Goal: Task Accomplishment & Management: Complete application form

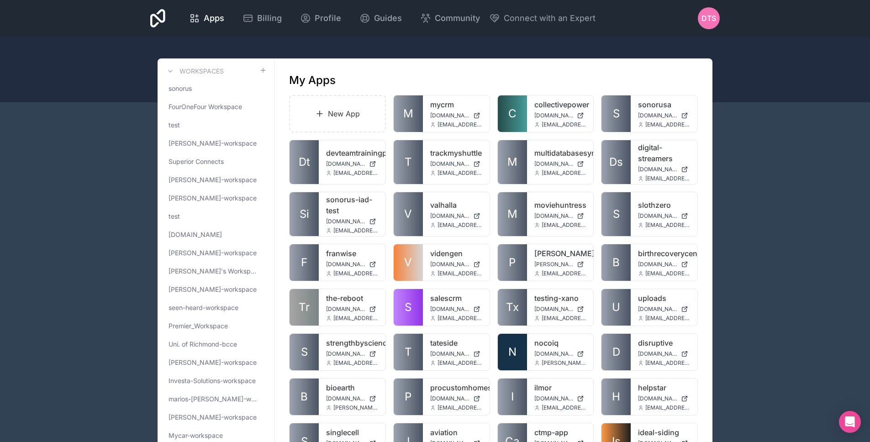
scroll to position [1360, 0]
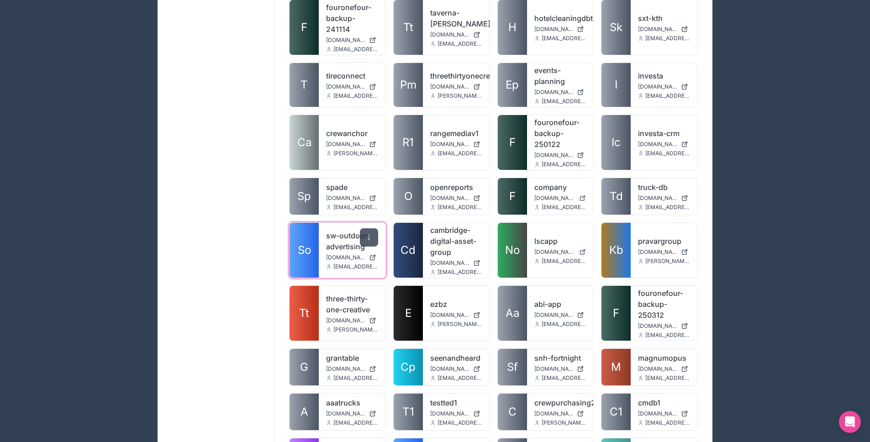
click at [366, 228] on div at bounding box center [369, 237] width 18 height 18
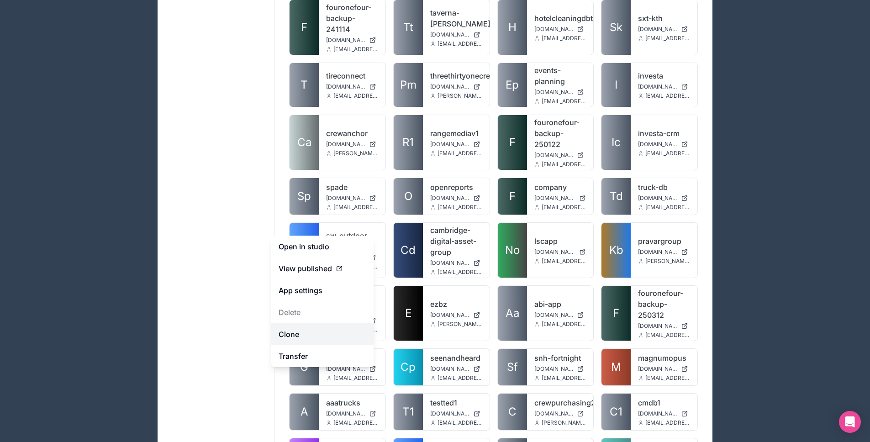
click at [316, 331] on link "Clone" at bounding box center [322, 334] width 102 height 22
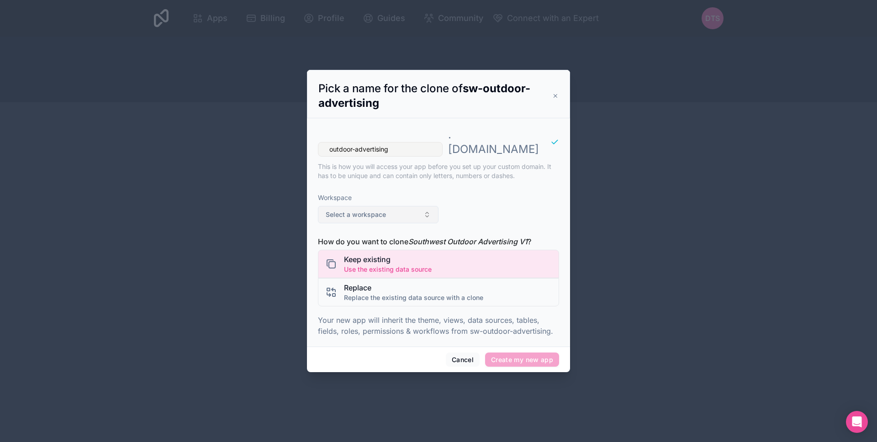
type input "outdoor-advertising"
click at [381, 206] on button "Select a workspace" at bounding box center [378, 214] width 121 height 17
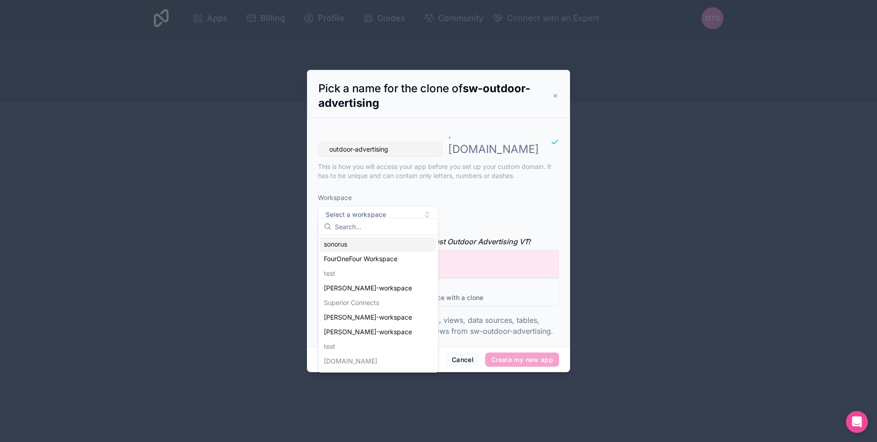
click at [372, 247] on div "sonorus" at bounding box center [378, 244] width 116 height 15
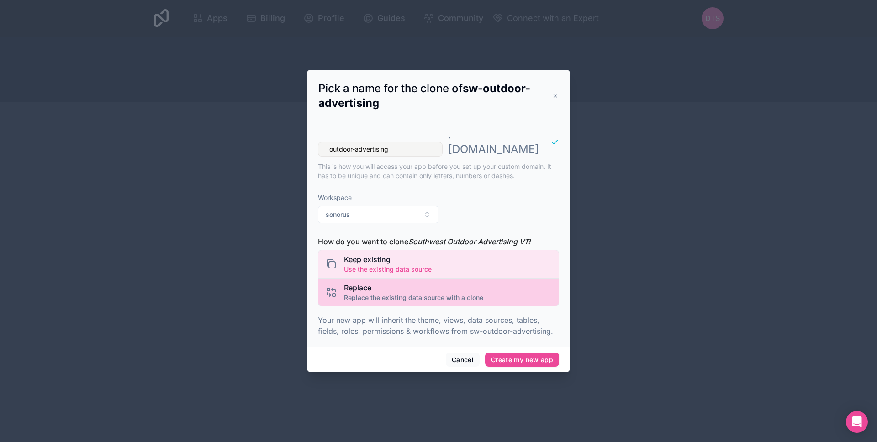
click at [391, 282] on span "Replace" at bounding box center [413, 287] width 139 height 11
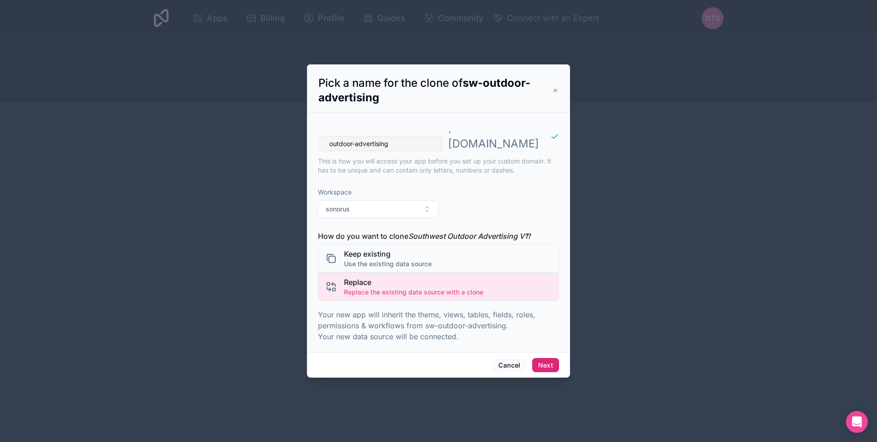
click at [544, 358] on button "Next" at bounding box center [545, 365] width 27 height 15
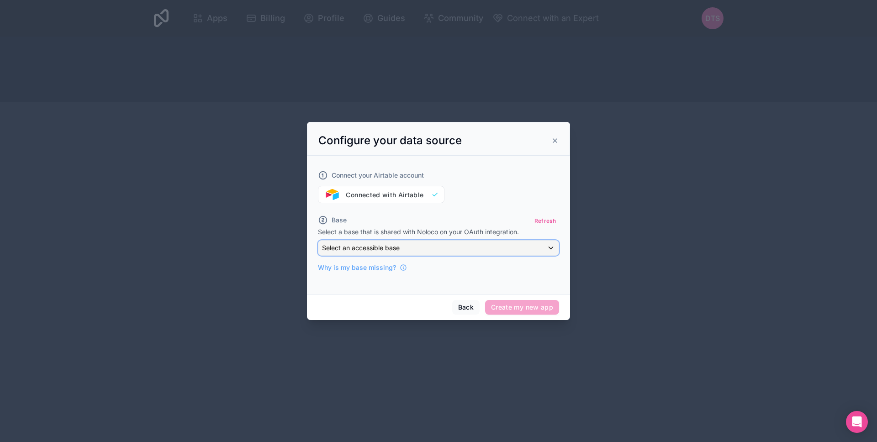
click at [407, 243] on div "Select an accessible base" at bounding box center [438, 248] width 240 height 15
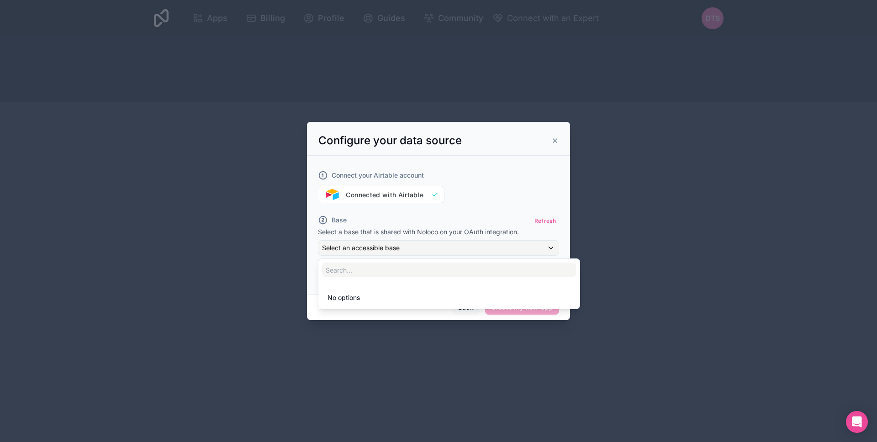
click at [407, 243] on div at bounding box center [438, 221] width 263 height 198
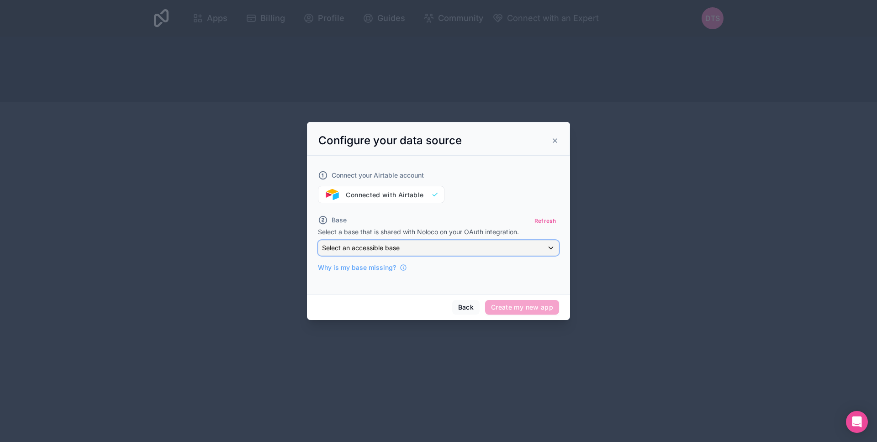
click at [407, 243] on div "Select an accessible base" at bounding box center [438, 248] width 240 height 15
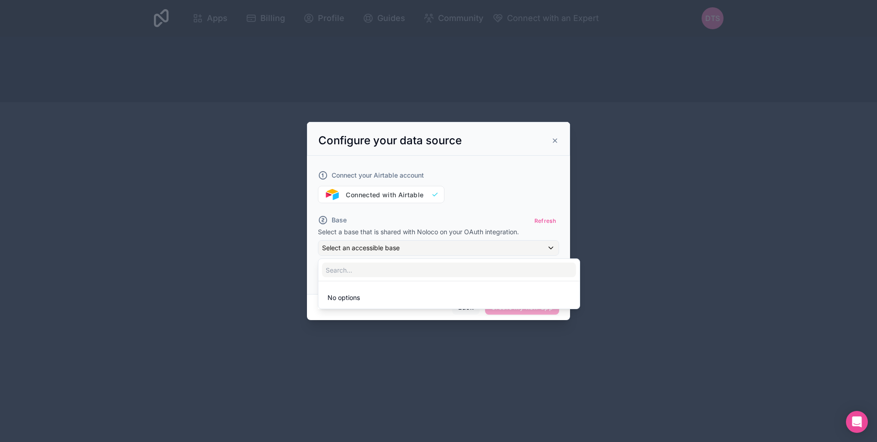
click at [407, 243] on div at bounding box center [438, 221] width 263 height 198
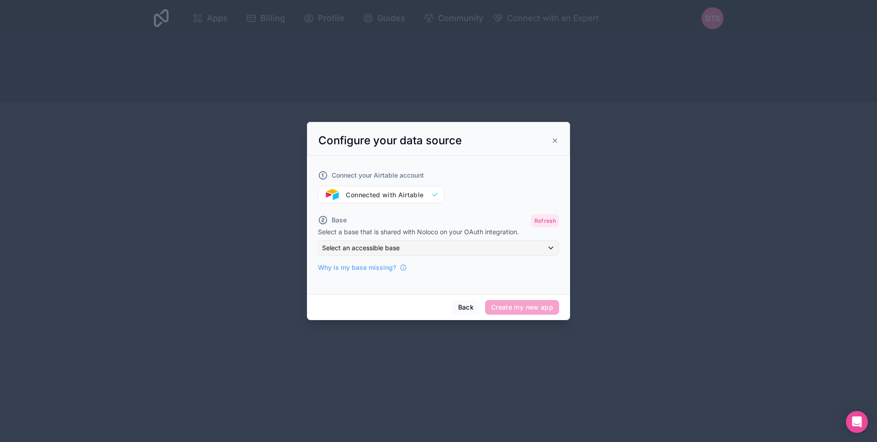
click at [545, 222] on button "Refresh" at bounding box center [545, 220] width 28 height 13
click at [451, 246] on div "Select an accessible base" at bounding box center [438, 248] width 240 height 15
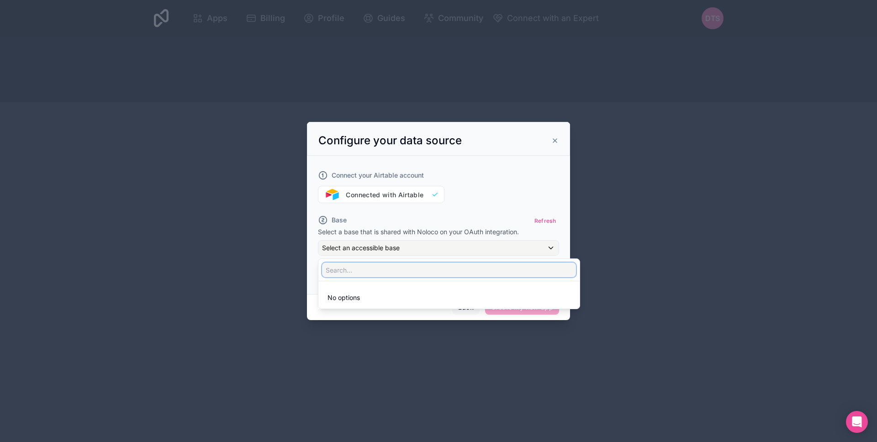
click at [386, 277] on input "text" at bounding box center [449, 270] width 254 height 15
click at [425, 253] on div at bounding box center [438, 221] width 263 height 198
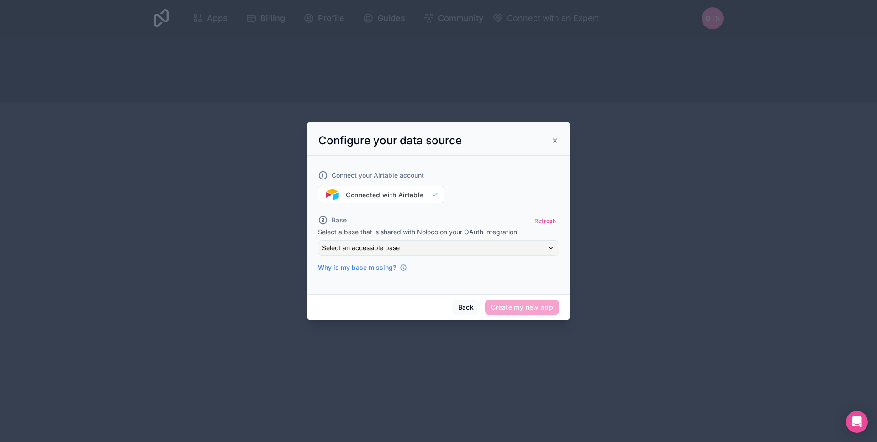
click at [371, 268] on span "Why is my base missing?" at bounding box center [357, 267] width 78 height 9
click at [440, 246] on div "Select an accessible base" at bounding box center [438, 248] width 240 height 15
click at [440, 246] on div at bounding box center [438, 221] width 263 height 198
click at [416, 195] on div "Connect your Airtable account Connected with Airtable" at bounding box center [438, 181] width 241 height 44
click at [430, 244] on div "Select an accessible base" at bounding box center [438, 248] width 240 height 15
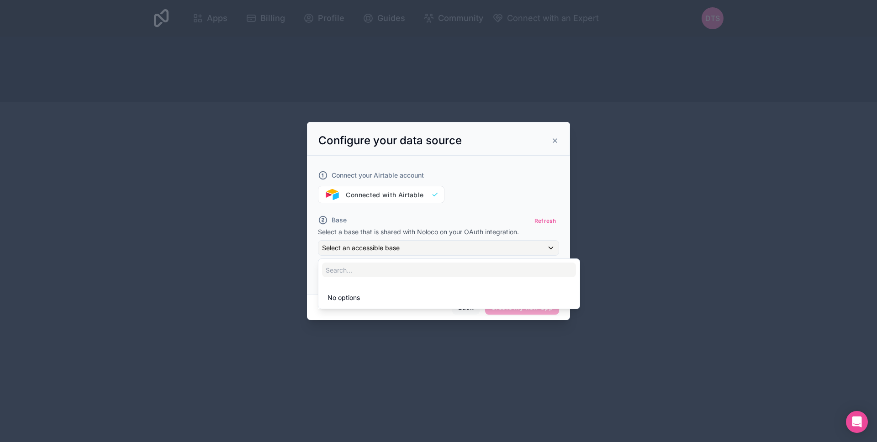
click at [428, 249] on div at bounding box center [438, 221] width 263 height 198
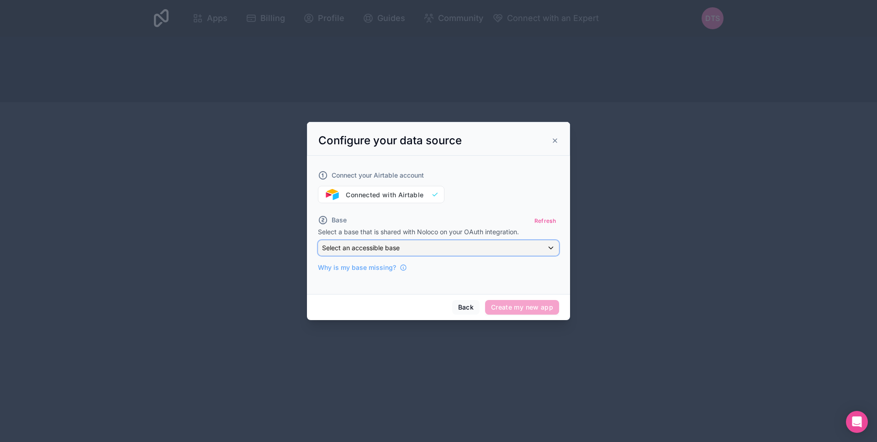
click at [424, 248] on div "Select an accessible base" at bounding box center [438, 248] width 240 height 15
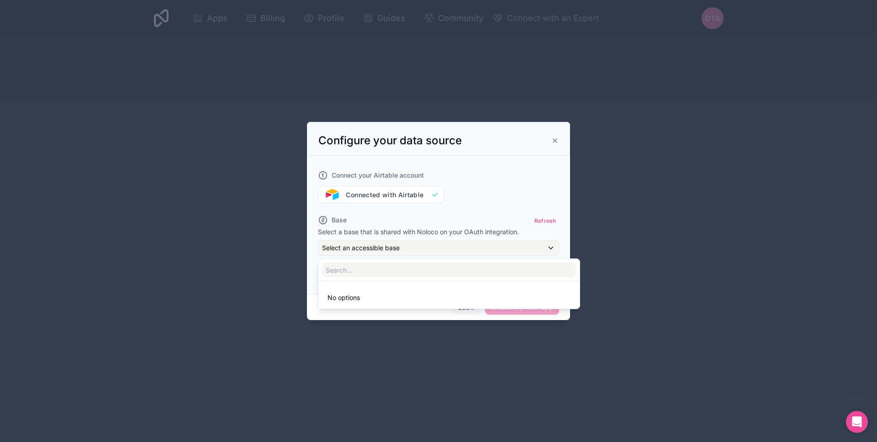
click at [424, 248] on div at bounding box center [438, 221] width 263 height 198
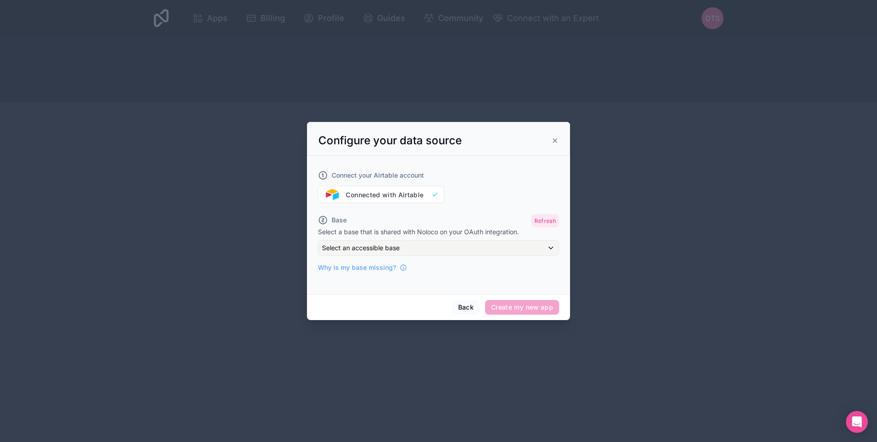
click at [546, 219] on button "Refresh" at bounding box center [545, 220] width 28 height 13
click at [461, 313] on button "Back" at bounding box center [465, 307] width 27 height 15
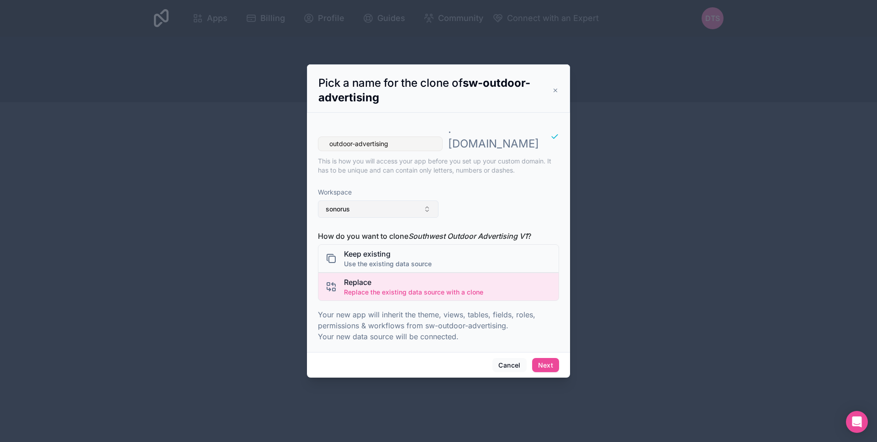
click at [382, 207] on button "sonorus" at bounding box center [378, 209] width 121 height 17
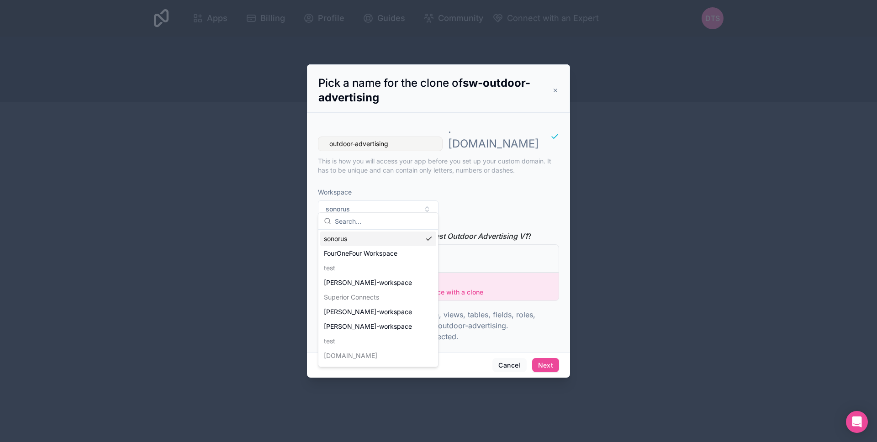
click at [474, 213] on div "Workspace sonorus" at bounding box center [438, 202] width 241 height 45
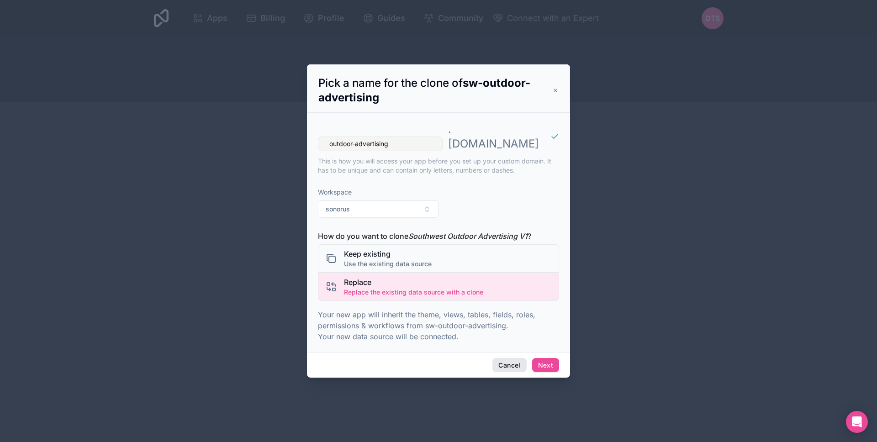
click at [502, 358] on button "Cancel" at bounding box center [510, 365] width 34 height 15
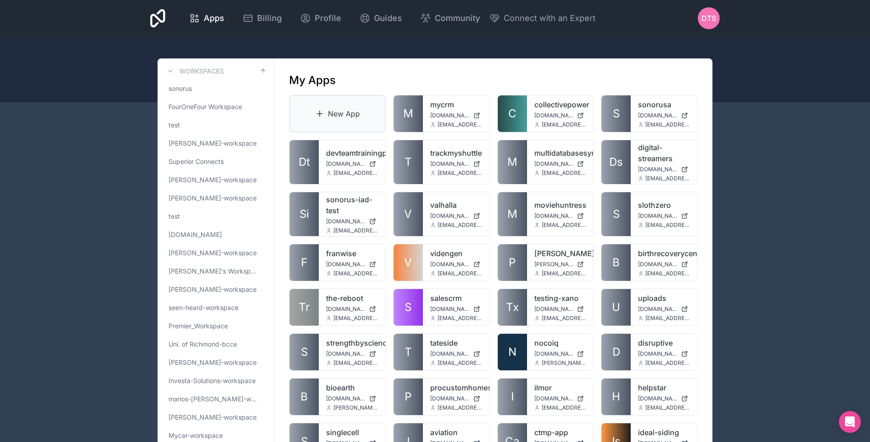
click at [335, 116] on link "New App" at bounding box center [337, 113] width 97 height 37
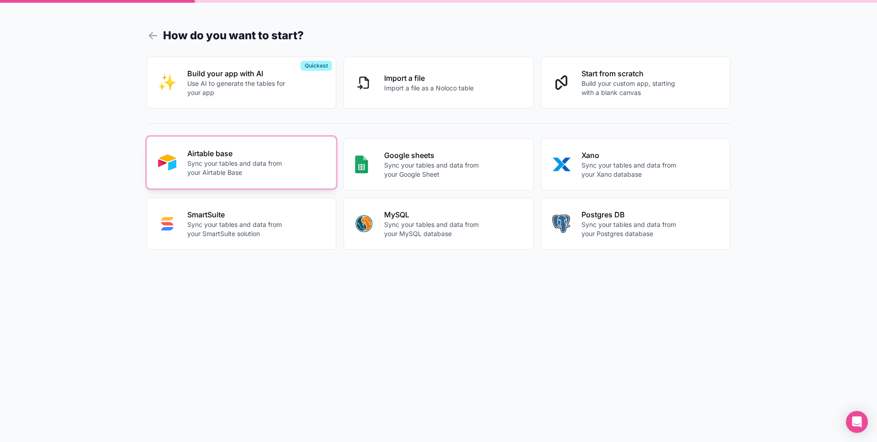
click at [224, 181] on button "Airtable base Sync your tables and data from your Airtable Base" at bounding box center [242, 163] width 190 height 52
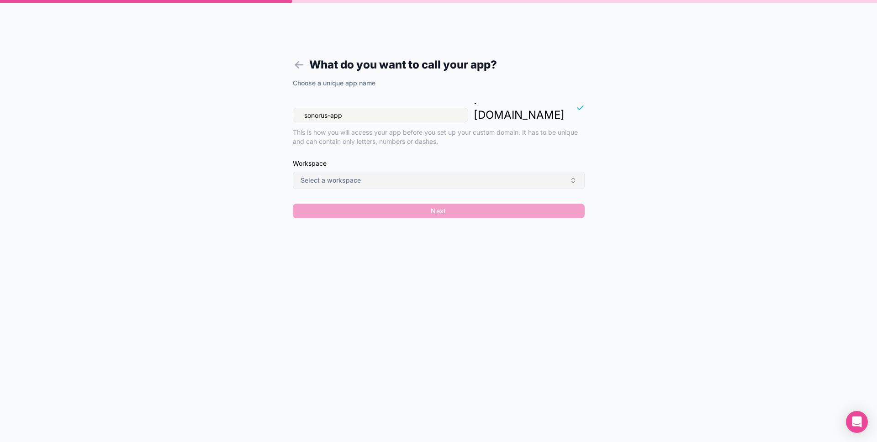
click at [371, 172] on button "Select a workspace" at bounding box center [439, 180] width 292 height 17
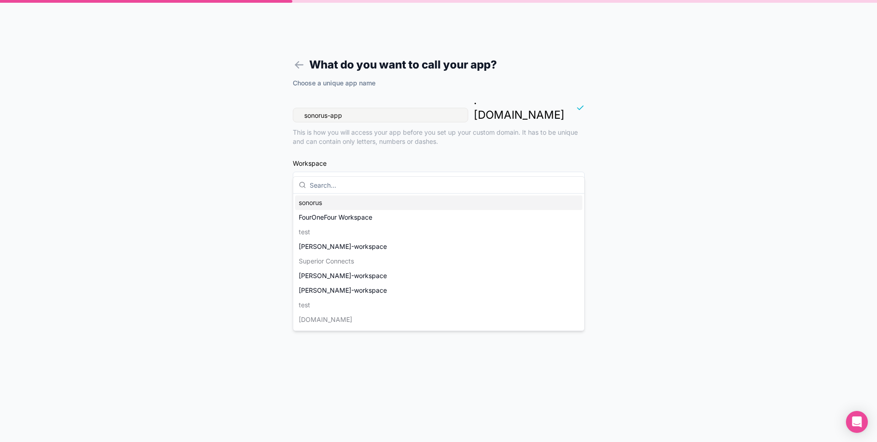
click at [358, 199] on div "sonorus" at bounding box center [438, 203] width 287 height 15
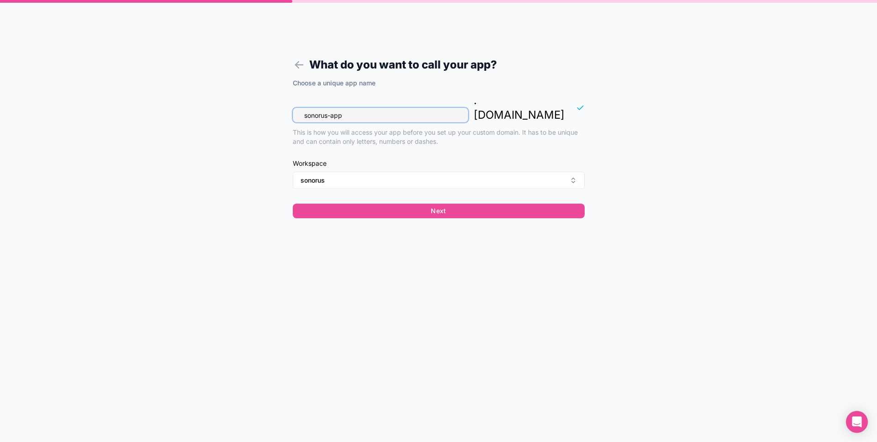
click at [354, 108] on input "sonorus-app" at bounding box center [380, 115] width 175 height 15
type input "sonorus-app-test"
click at [360, 204] on button "Next" at bounding box center [439, 211] width 292 height 15
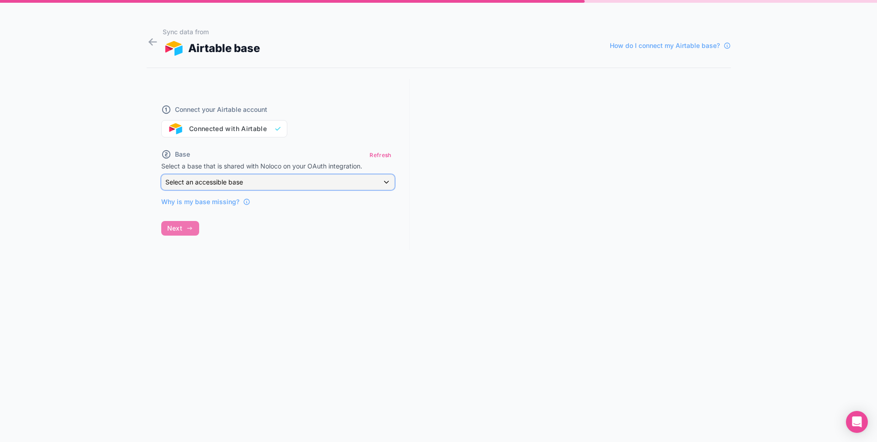
click at [327, 184] on div "Select an accessible base" at bounding box center [278, 182] width 233 height 15
click at [317, 207] on input "text" at bounding box center [292, 204] width 255 height 15
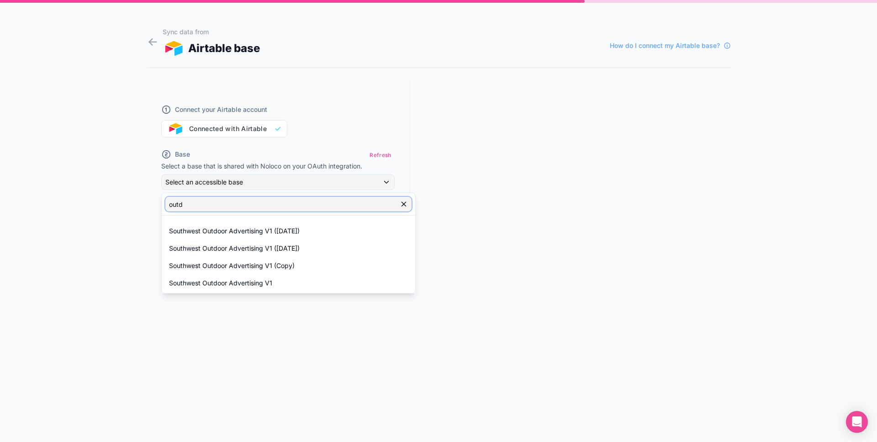
type input "outd"
click at [484, 210] on div at bounding box center [438, 221] width 877 height 442
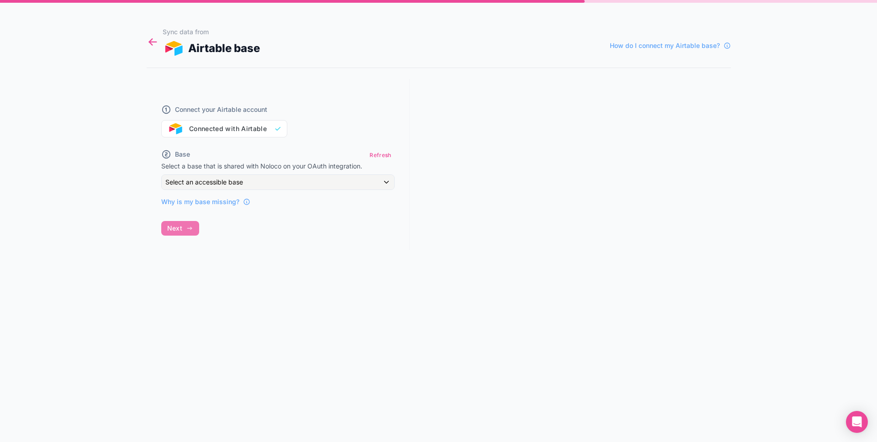
click at [147, 39] on icon at bounding box center [153, 42] width 12 height 13
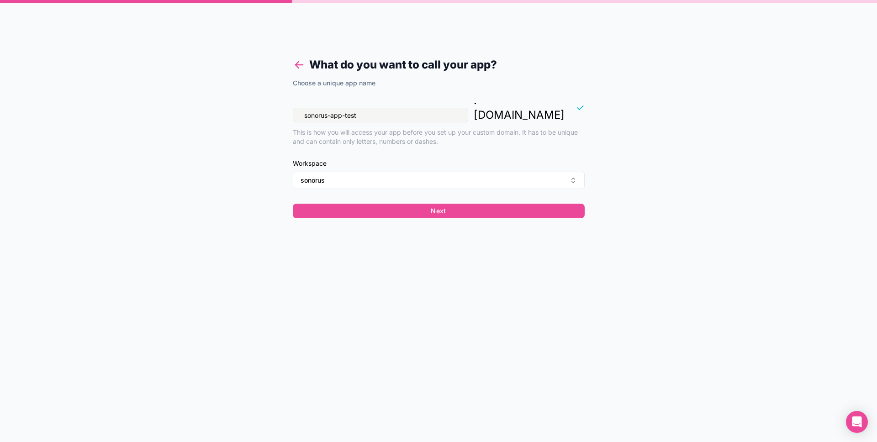
click at [302, 65] on icon at bounding box center [298, 65] width 7 height 0
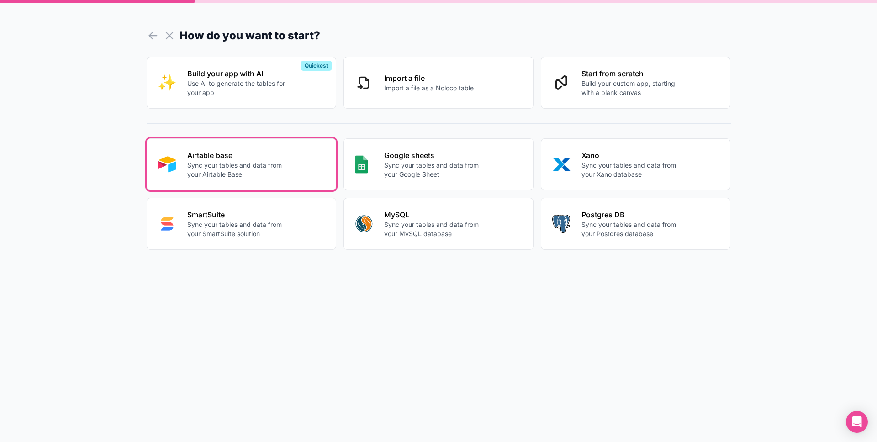
click at [162, 33] on h1 "How do you want to start?" at bounding box center [439, 35] width 584 height 16
click at [168, 33] on icon at bounding box center [169, 35] width 6 height 6
click at [158, 33] on icon at bounding box center [153, 35] width 13 height 13
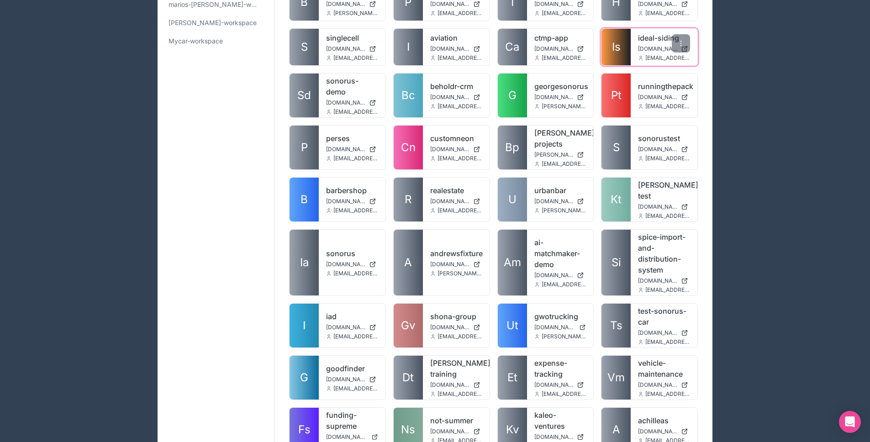
scroll to position [1360, 0]
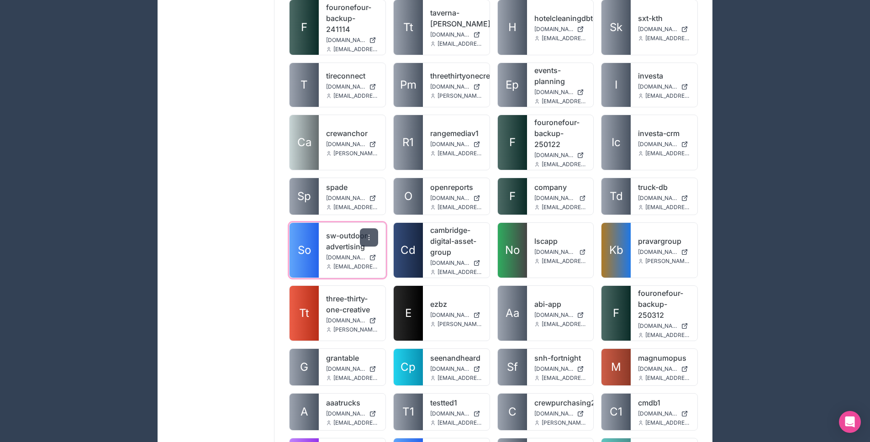
click at [373, 228] on div at bounding box center [369, 237] width 18 height 18
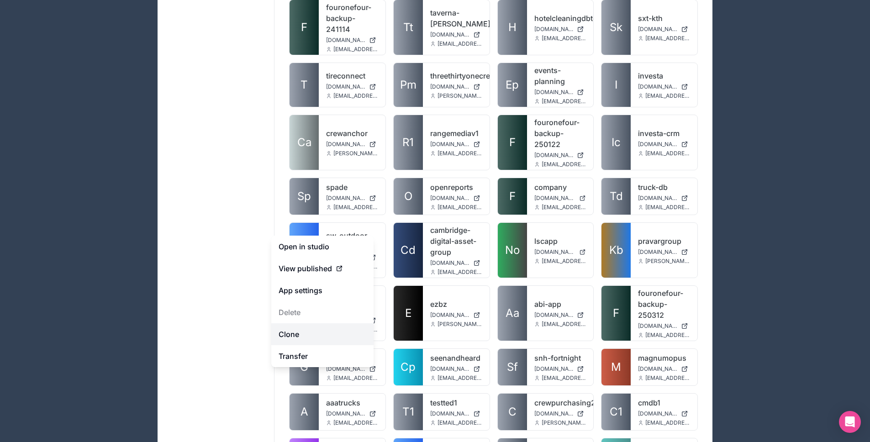
click at [324, 327] on link "Clone" at bounding box center [322, 334] width 102 height 22
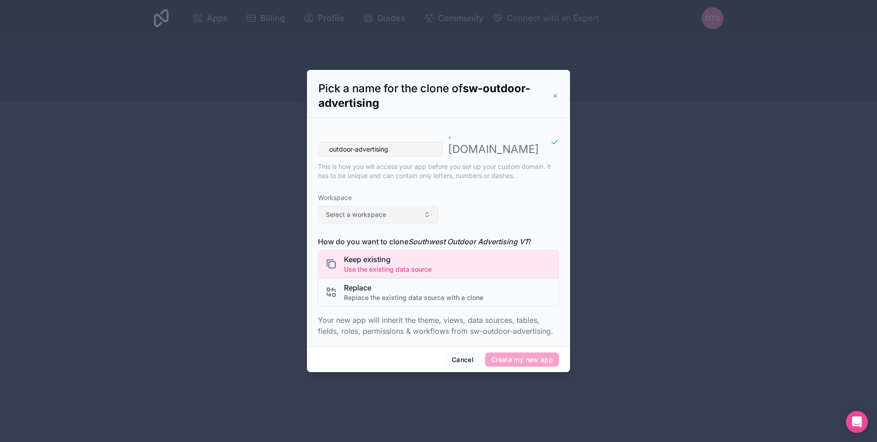
type input "outdoor-advertising"
click at [381, 215] on button "Select a workspace" at bounding box center [378, 214] width 121 height 17
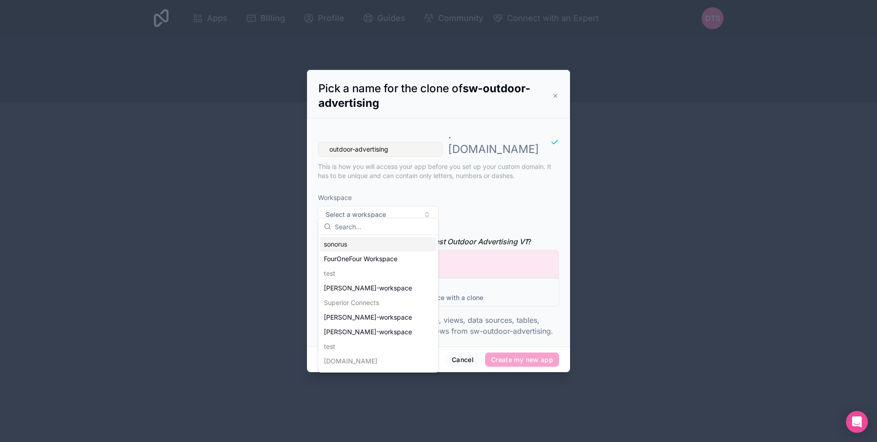
click at [378, 245] on div "sonorus" at bounding box center [378, 244] width 116 height 15
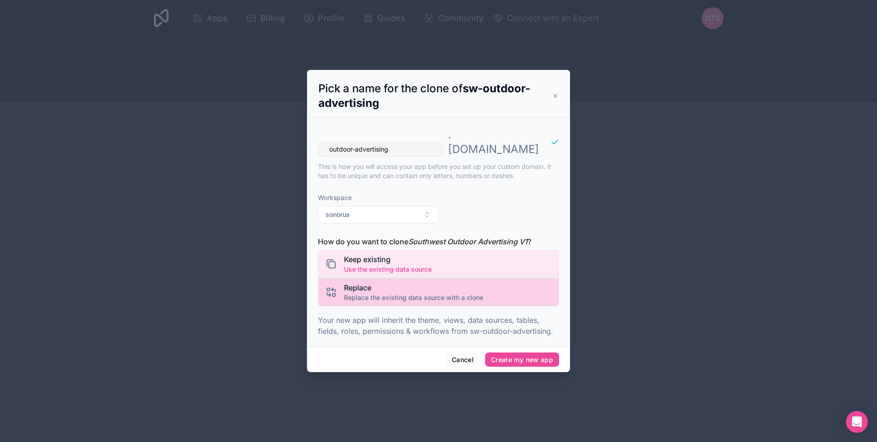
click at [361, 293] on span "Replace the existing data source with a clone" at bounding box center [413, 297] width 139 height 9
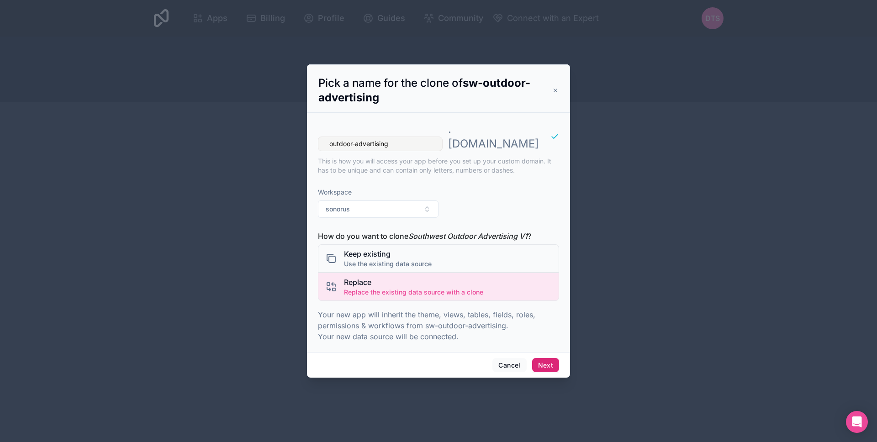
click at [537, 358] on button "Next" at bounding box center [545, 365] width 27 height 15
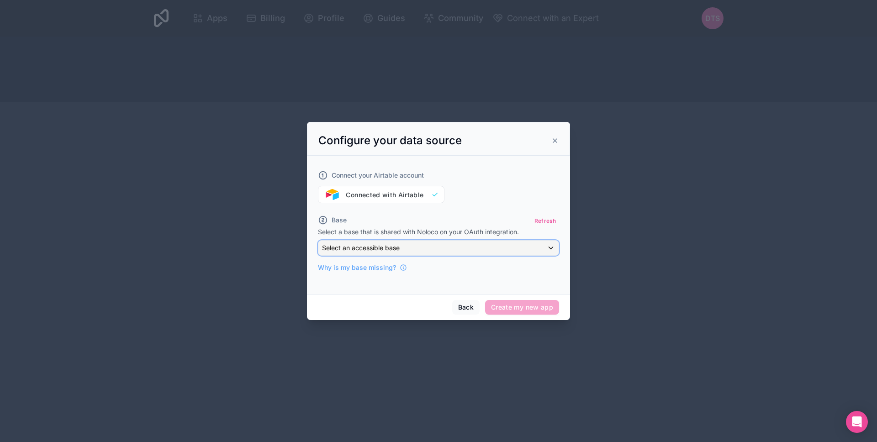
click at [507, 253] on div "Select an accessible base" at bounding box center [438, 248] width 240 height 15
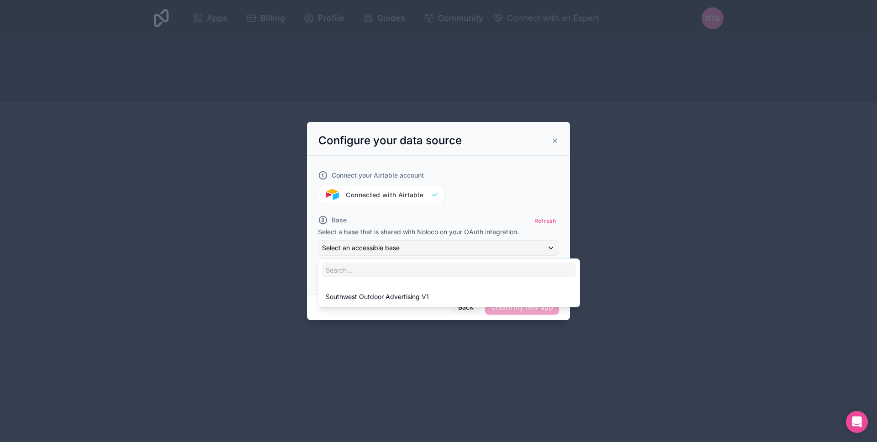
click at [460, 224] on div at bounding box center [438, 221] width 263 height 198
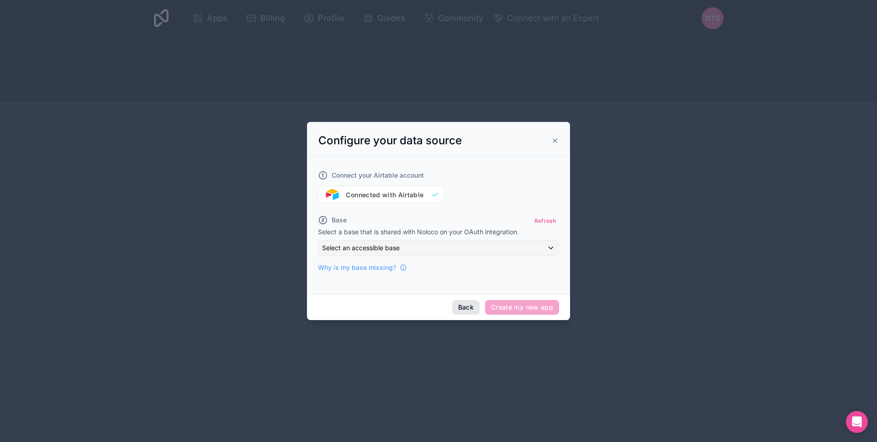
click at [459, 306] on button "Back" at bounding box center [465, 307] width 27 height 15
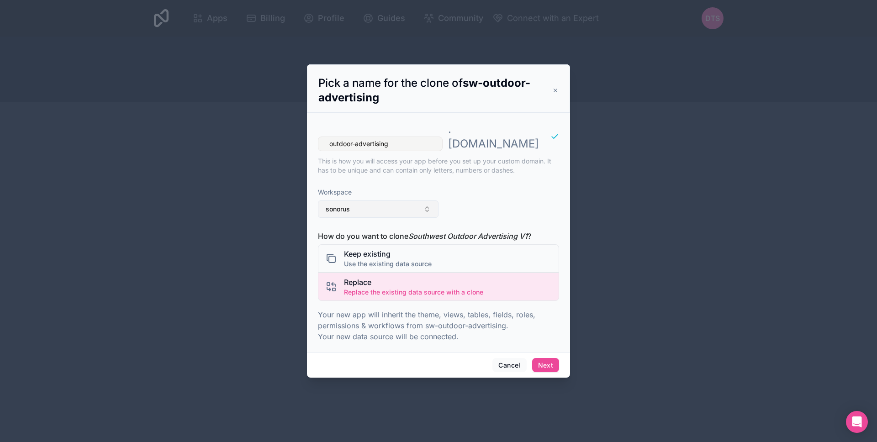
click at [385, 207] on button "sonorus" at bounding box center [378, 209] width 121 height 17
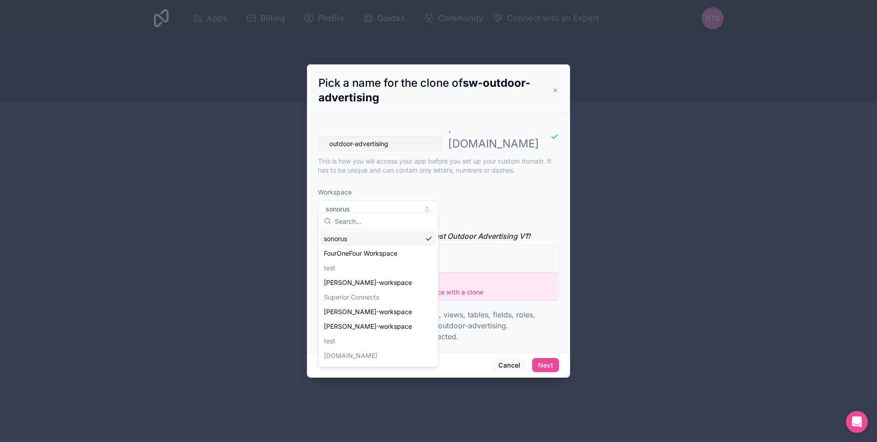
click at [388, 237] on div "sonorus" at bounding box center [378, 239] width 116 height 15
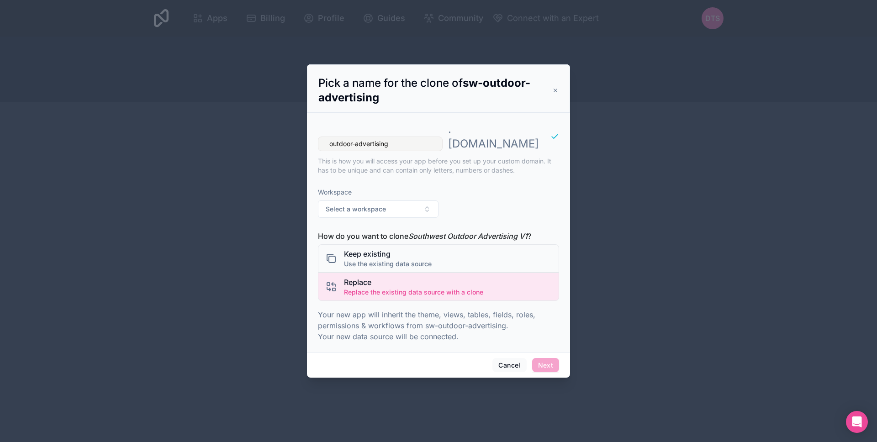
click at [541, 359] on span "Next" at bounding box center [545, 365] width 27 height 15
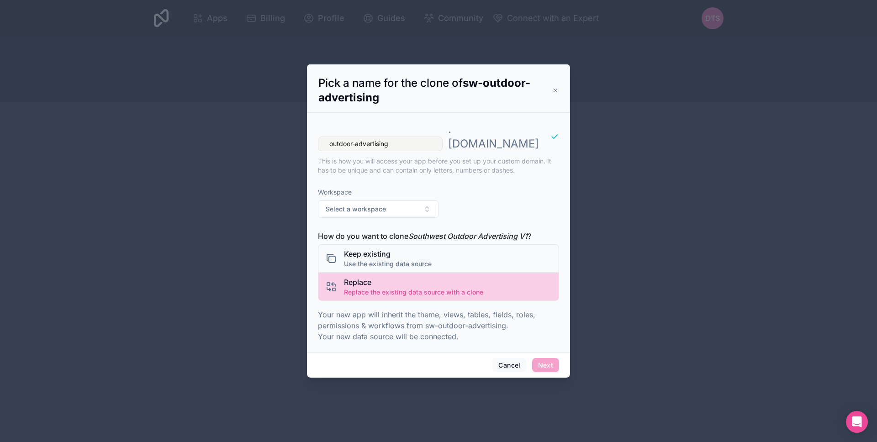
click at [473, 273] on div "Replace Replace the existing data source with a clone" at bounding box center [438, 287] width 241 height 28
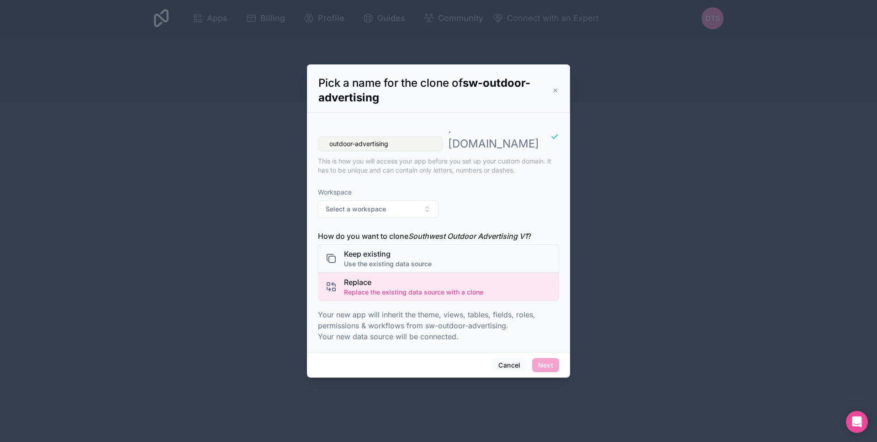
click at [539, 359] on span "Next" at bounding box center [545, 365] width 27 height 15
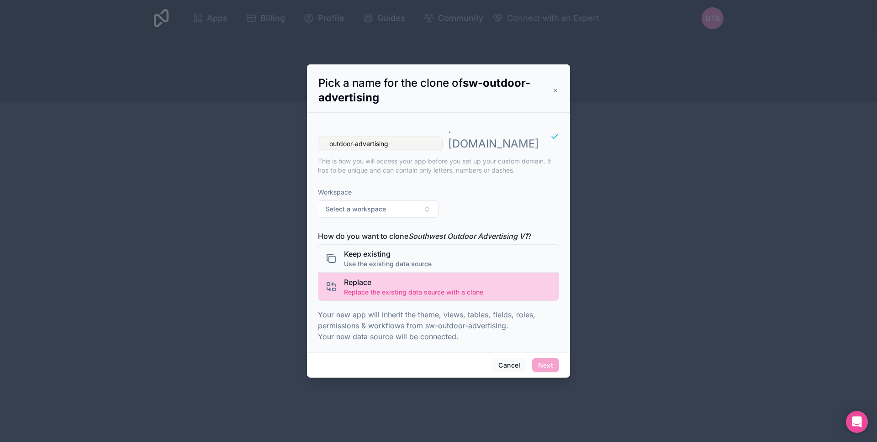
click at [497, 290] on div "Replace Replace the existing data source with a clone" at bounding box center [438, 287] width 241 height 28
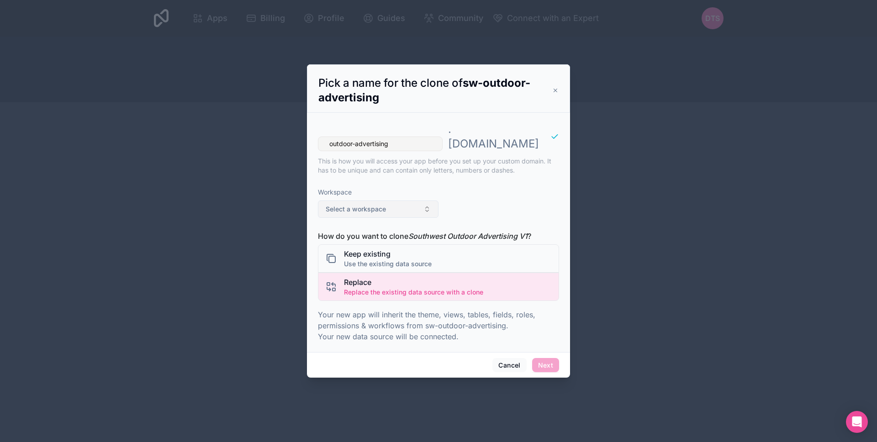
click at [408, 202] on button "Select a workspace" at bounding box center [378, 209] width 121 height 17
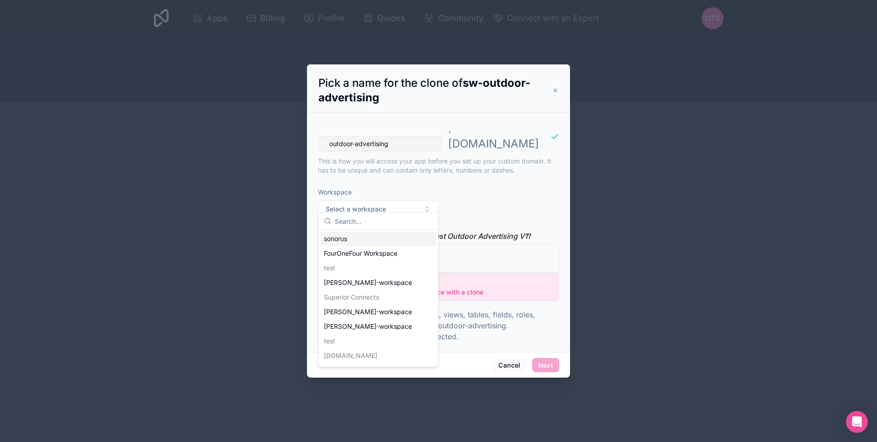
click at [400, 233] on div "sonorus" at bounding box center [378, 239] width 116 height 15
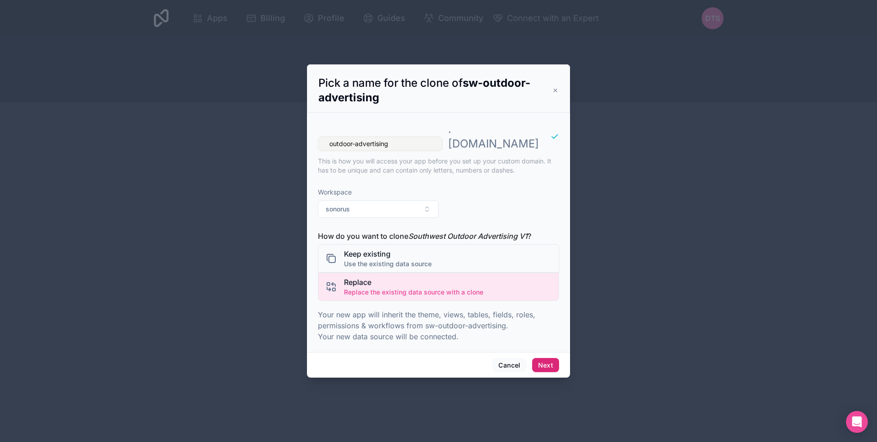
click at [541, 358] on button "Next" at bounding box center [545, 365] width 27 height 15
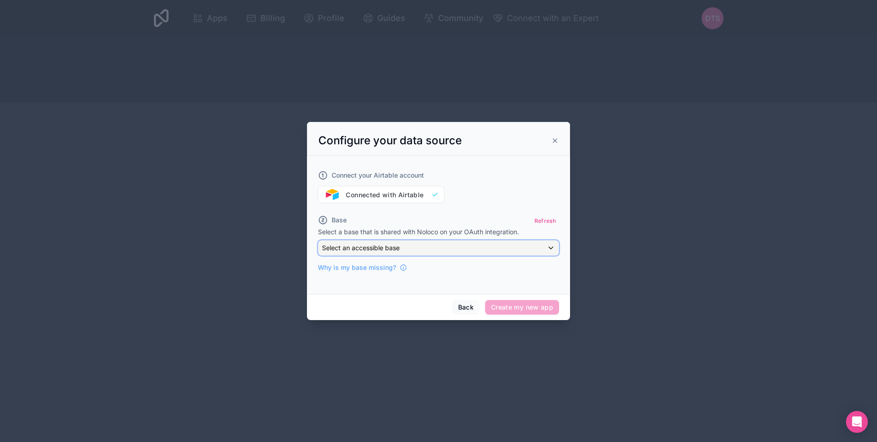
click at [430, 249] on div "Select an accessible base" at bounding box center [438, 248] width 240 height 15
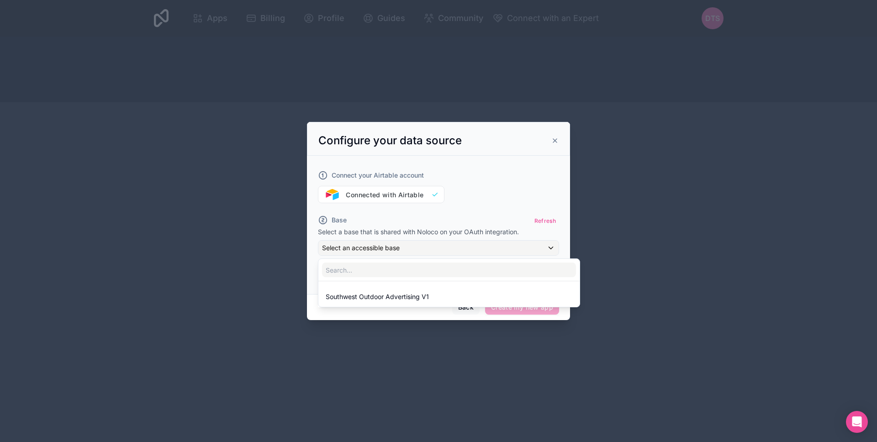
click at [439, 230] on div at bounding box center [438, 221] width 263 height 198
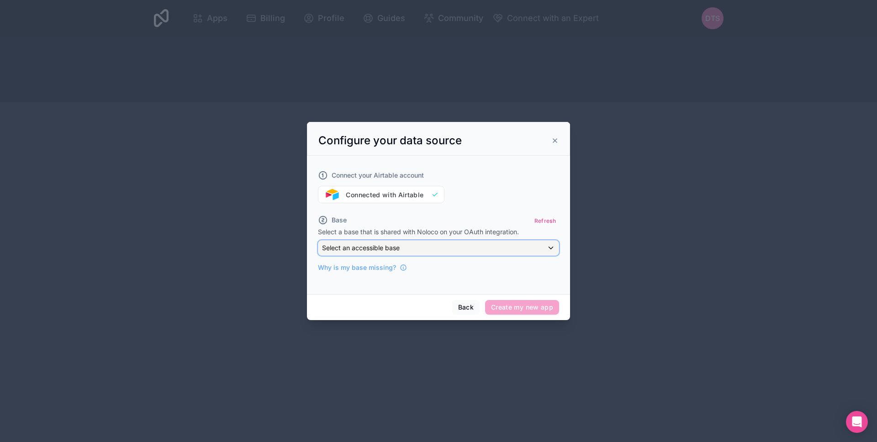
click at [435, 251] on div "Select an accessible base" at bounding box center [438, 248] width 240 height 15
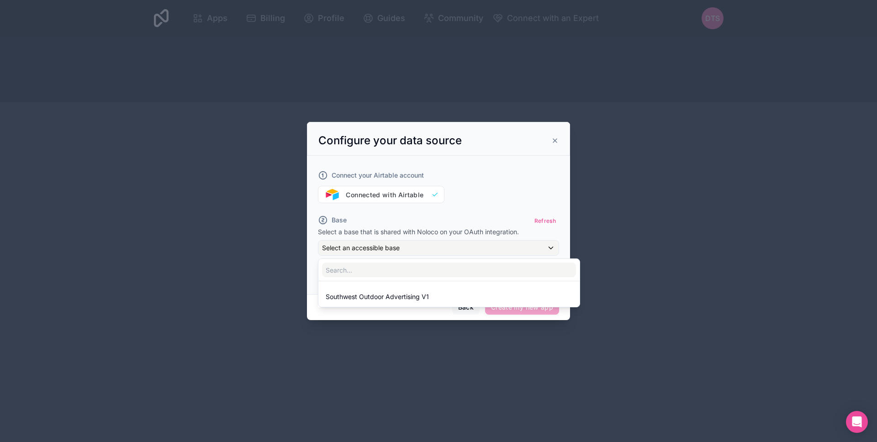
click at [436, 231] on div at bounding box center [438, 221] width 263 height 198
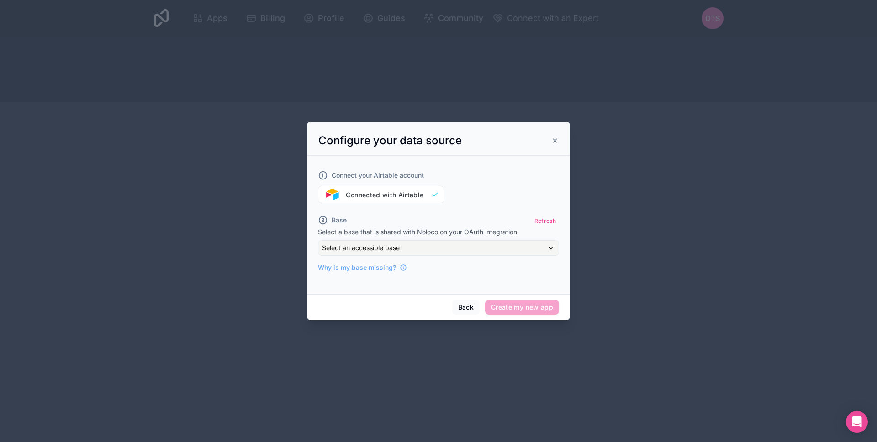
click at [419, 197] on div "Connect your Airtable account Connected with Airtable" at bounding box center [438, 181] width 241 height 44
drag, startPoint x: 405, startPoint y: 193, endPoint x: 378, endPoint y: 192, distance: 27.0
click at [403, 193] on div "Connect your Airtable account Connected with Airtable" at bounding box center [438, 181] width 241 height 44
click at [345, 191] on div "Connect your Airtable account Connected with Airtable" at bounding box center [438, 181] width 241 height 44
click at [328, 176] on label "Connect your Airtable account" at bounding box center [438, 175] width 241 height 10
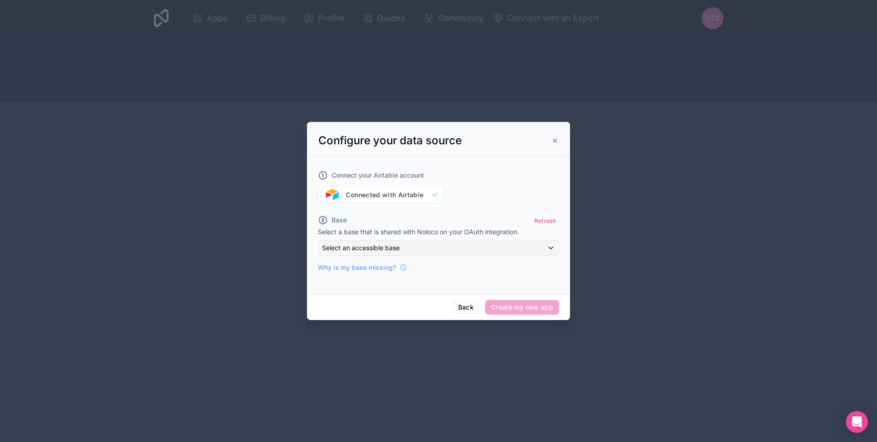
click at [436, 175] on label "Connect your Airtable account" at bounding box center [438, 175] width 241 height 10
click at [439, 192] on div "Connect your Airtable account Connected with Airtable" at bounding box center [438, 181] width 241 height 44
drag, startPoint x: 348, startPoint y: 191, endPoint x: 333, endPoint y: 180, distance: 18.8
click at [348, 191] on div "Connect your Airtable account Connected with Airtable" at bounding box center [438, 181] width 241 height 44
drag, startPoint x: 329, startPoint y: 179, endPoint x: 323, endPoint y: 178, distance: 6.0
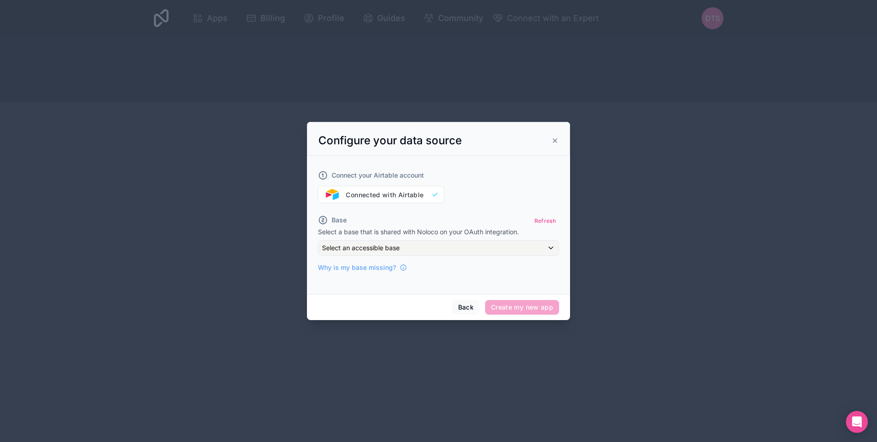
click at [326, 179] on label "Connect your Airtable account" at bounding box center [438, 175] width 241 height 10
drag, startPoint x: 323, startPoint y: 178, endPoint x: 338, endPoint y: 193, distance: 21.0
click at [323, 178] on icon at bounding box center [323, 175] width 10 height 10
click at [350, 205] on div "Connect your Airtable account Connected with Airtable Base Refresh Select a bas…" at bounding box center [438, 215] width 241 height 113
